Goal: Task Accomplishment & Management: Use online tool/utility

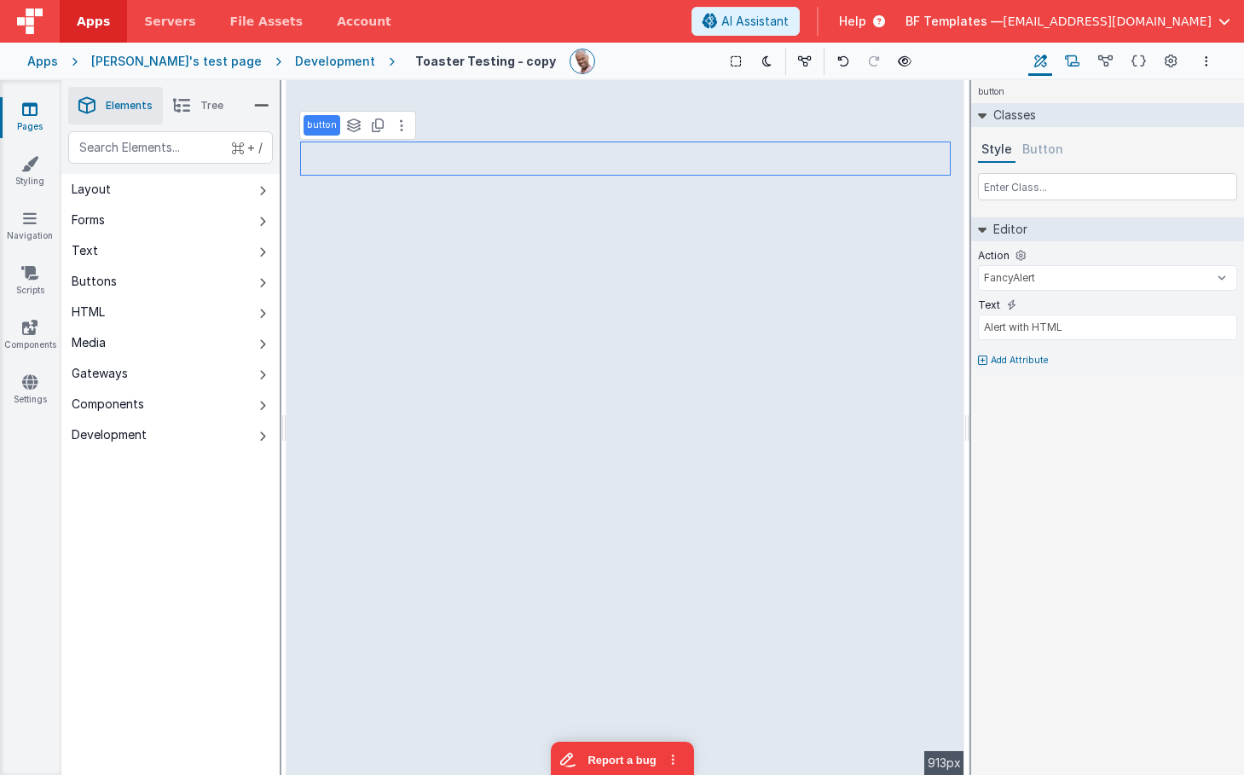
click at [1074, 65] on icon at bounding box center [1072, 62] width 14 height 18
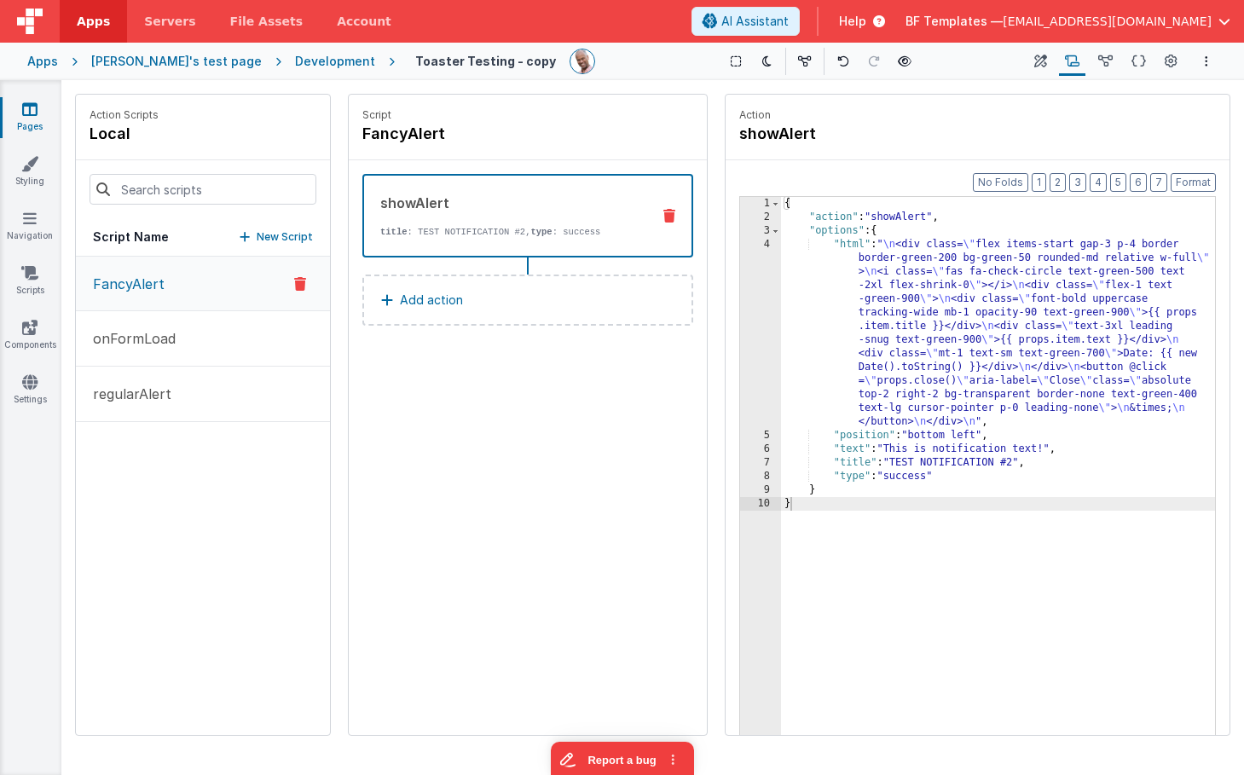
click at [831, 247] on div "{ "action" : "showAlert" , "options" : { "html" : " \n <div class= \" flex item…" at bounding box center [998, 506] width 434 height 618
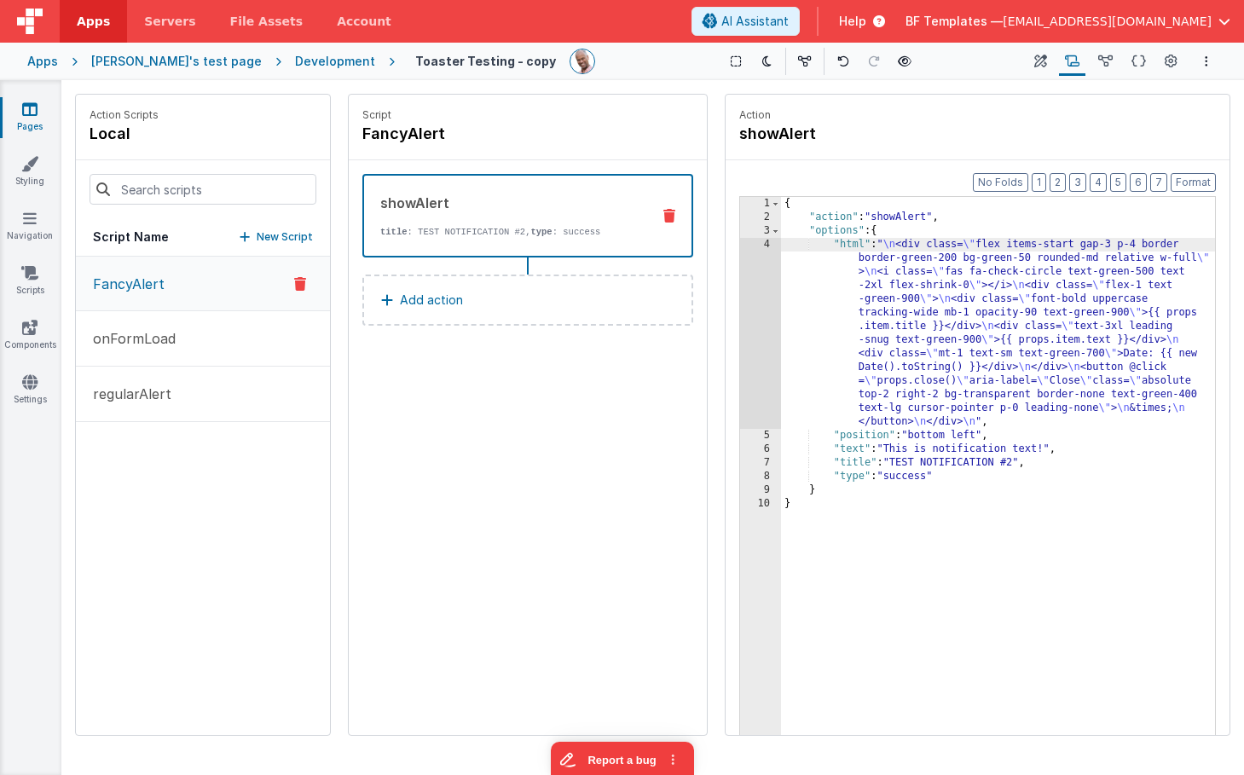
click at [755, 304] on div "4" at bounding box center [760, 333] width 41 height 191
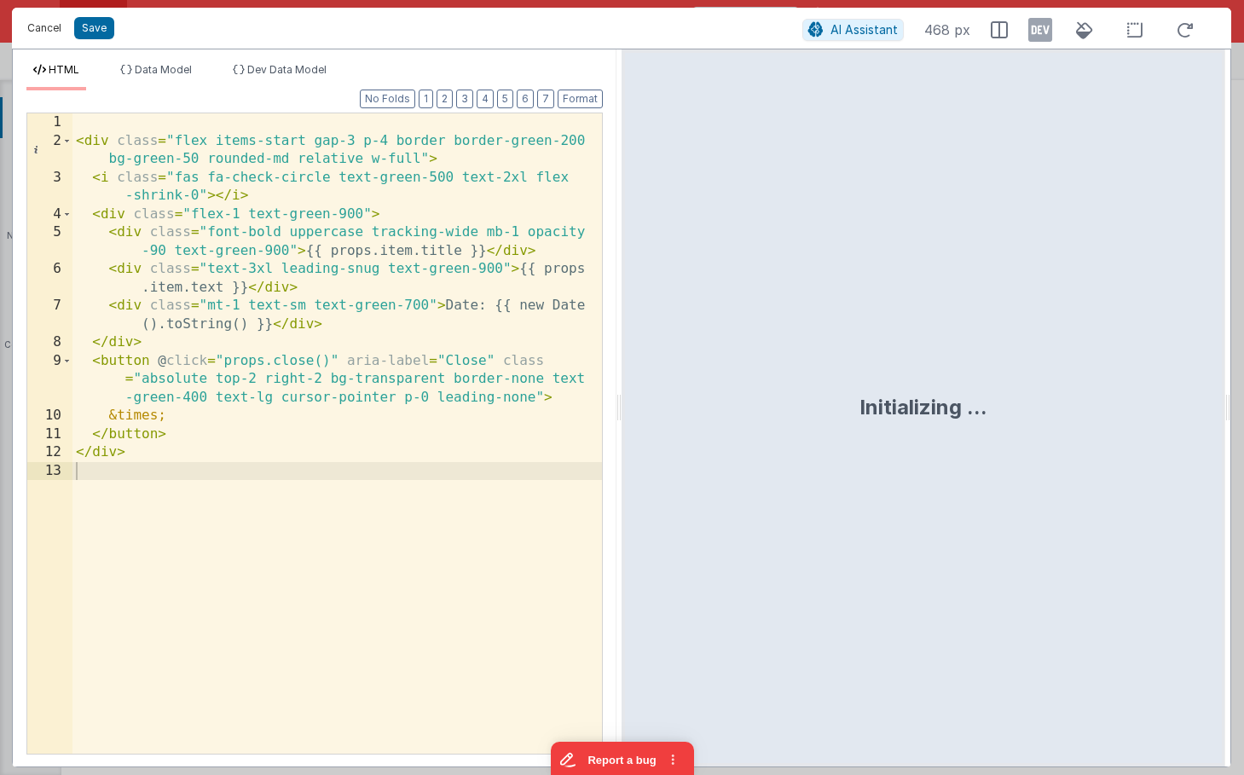
click at [43, 21] on button "Cancel" at bounding box center [44, 28] width 51 height 24
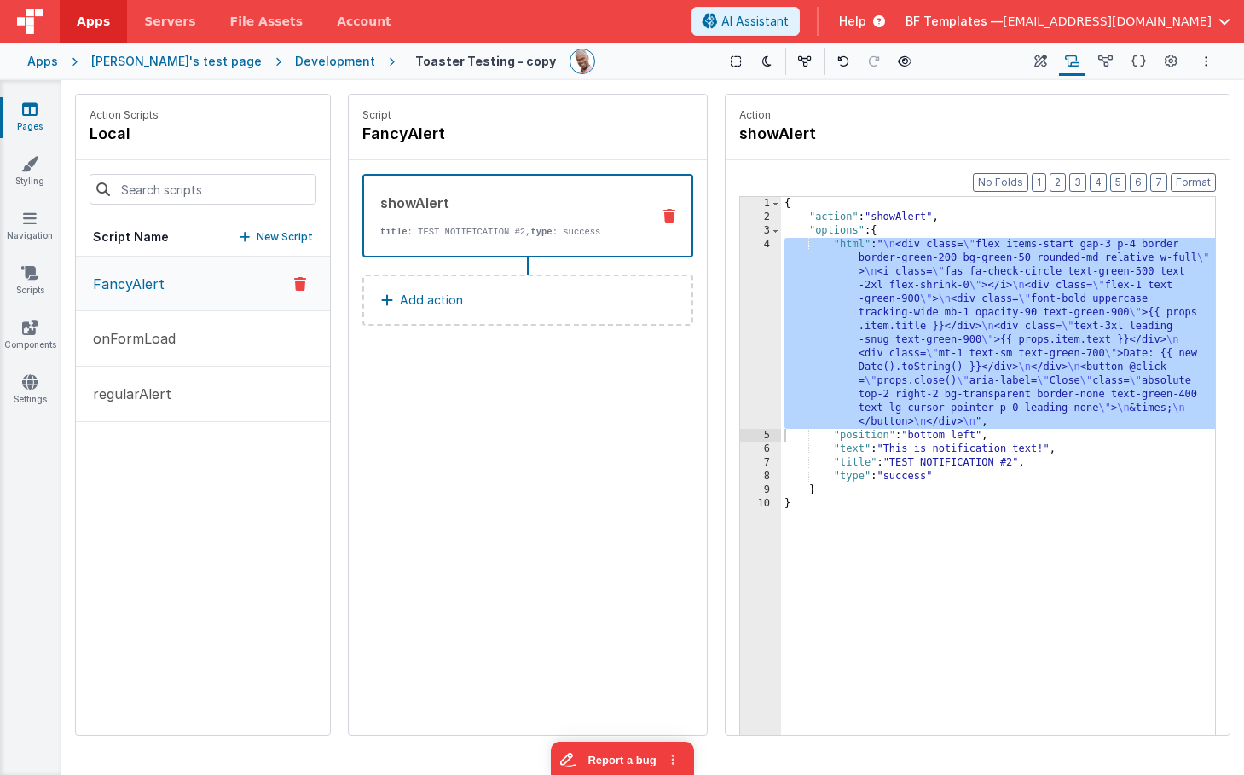
click at [41, 61] on div "Apps" at bounding box center [42, 61] width 31 height 17
